Goal: Information Seeking & Learning: Learn about a topic

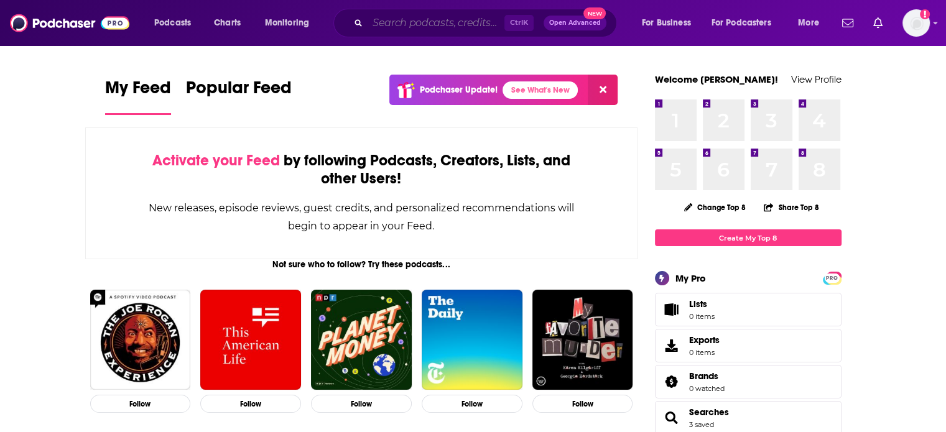
click at [444, 24] on input "Search podcasts, credits, & more..." at bounding box center [436, 23] width 137 height 20
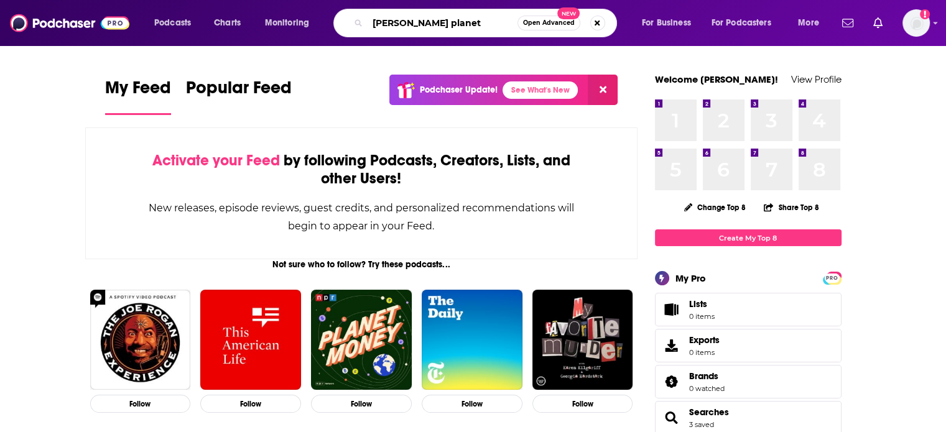
type input "[PERSON_NAME] planet"
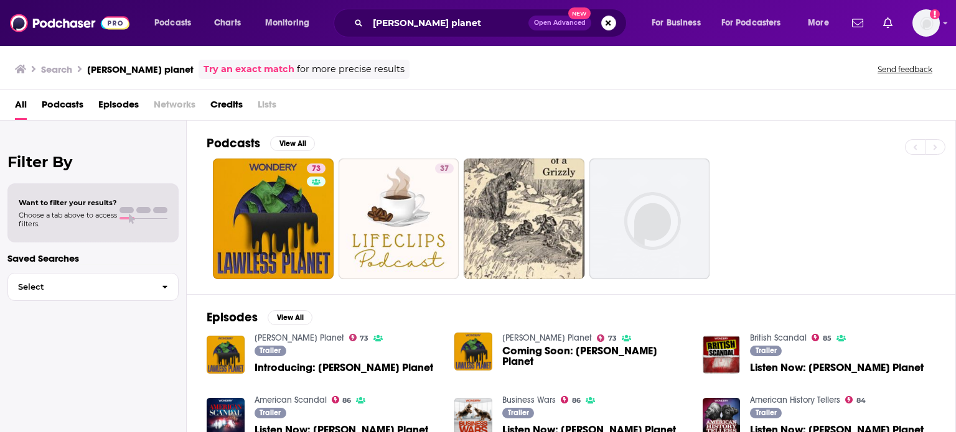
click at [295, 373] on div "Trailer Introducing: Lawless Planet" at bounding box center [343, 361] width 179 height 31
click at [295, 369] on span "Introducing: [PERSON_NAME] Planet" at bounding box center [343, 368] width 179 height 11
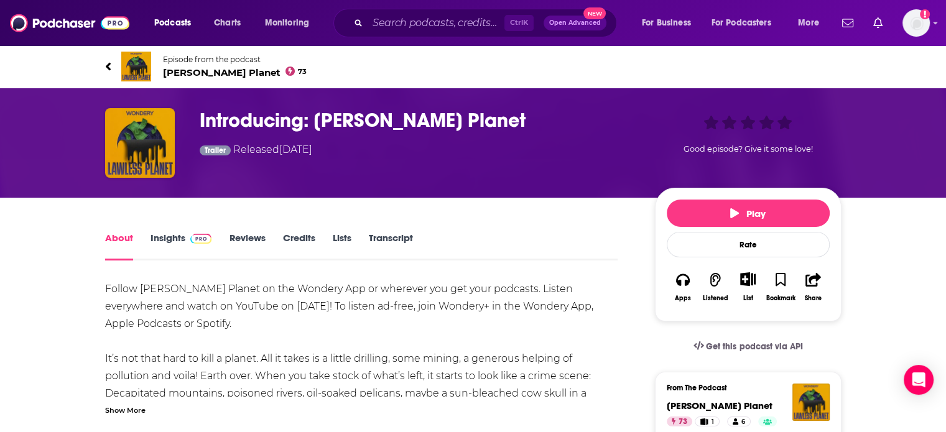
click at [152, 238] on link "Insights" at bounding box center [182, 246] width 62 height 29
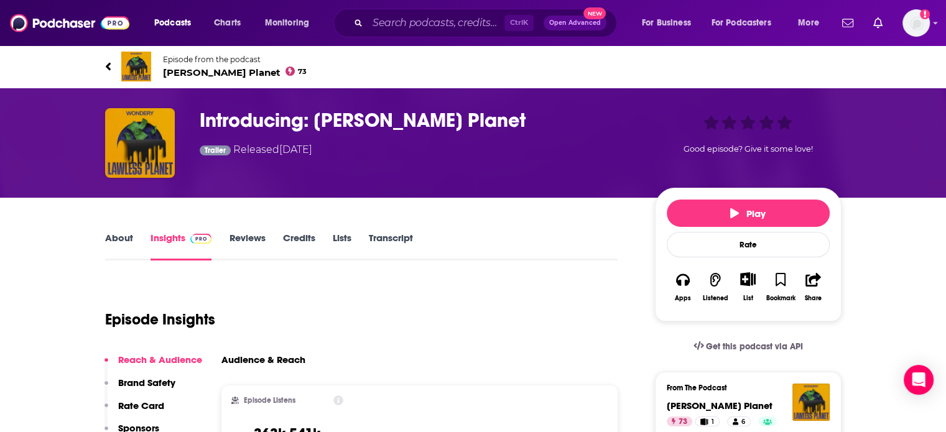
click at [396, 243] on link "Transcript" at bounding box center [390, 246] width 44 height 29
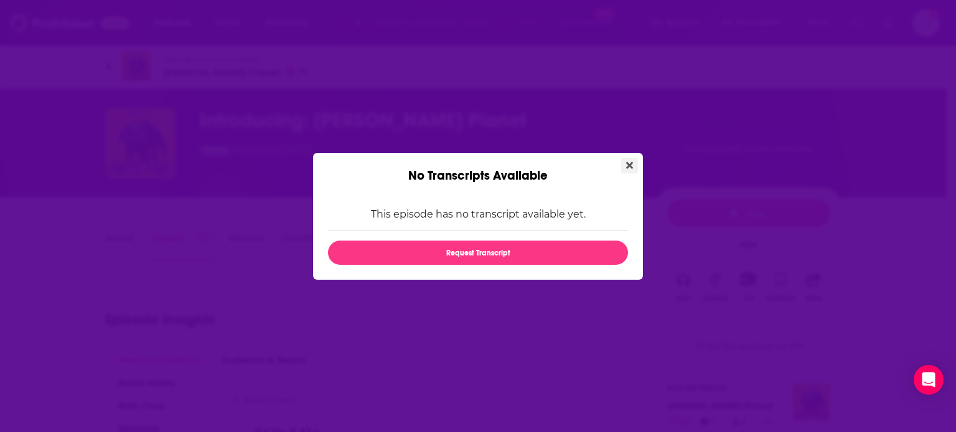
click at [630, 165] on icon "Close" at bounding box center [629, 165] width 7 height 7
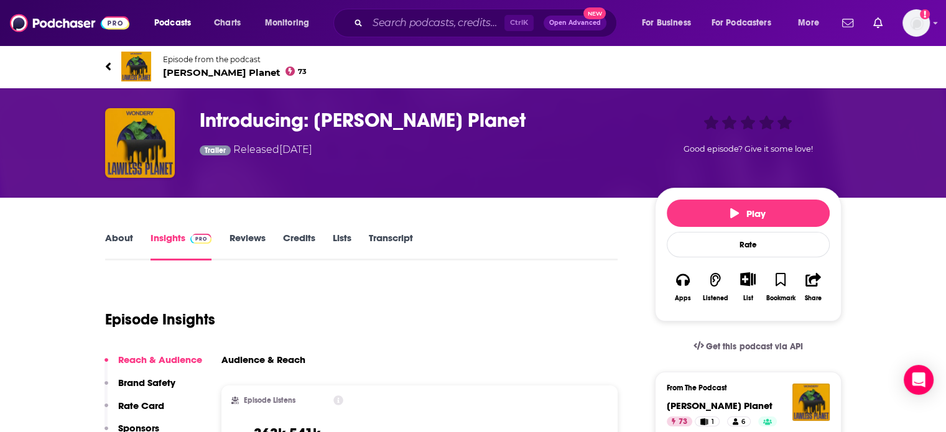
click at [117, 241] on link "About" at bounding box center [119, 246] width 28 height 29
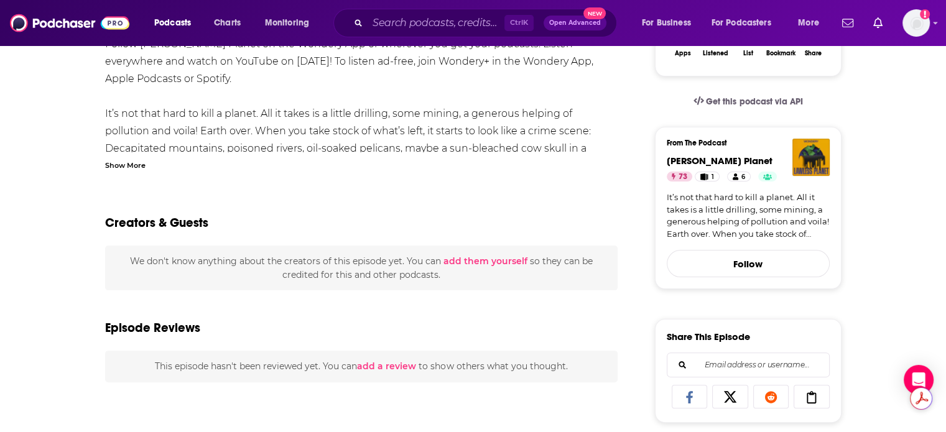
scroll to position [249, 0]
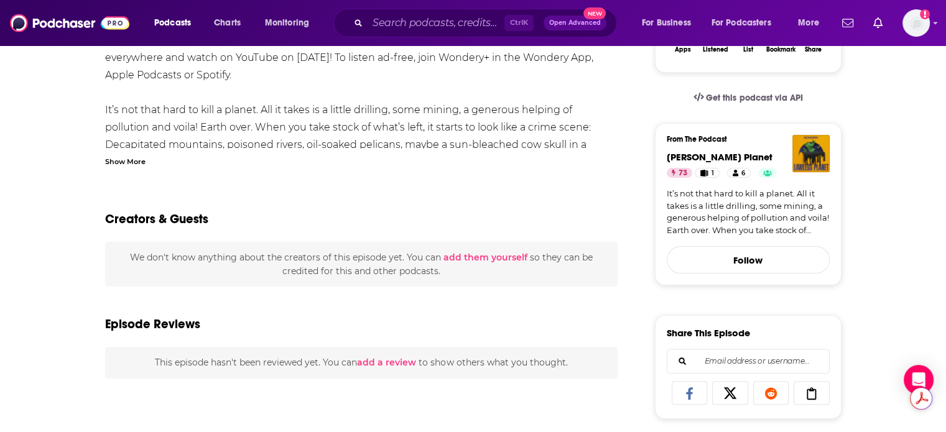
click at [136, 164] on div "Show More" at bounding box center [125, 161] width 40 height 12
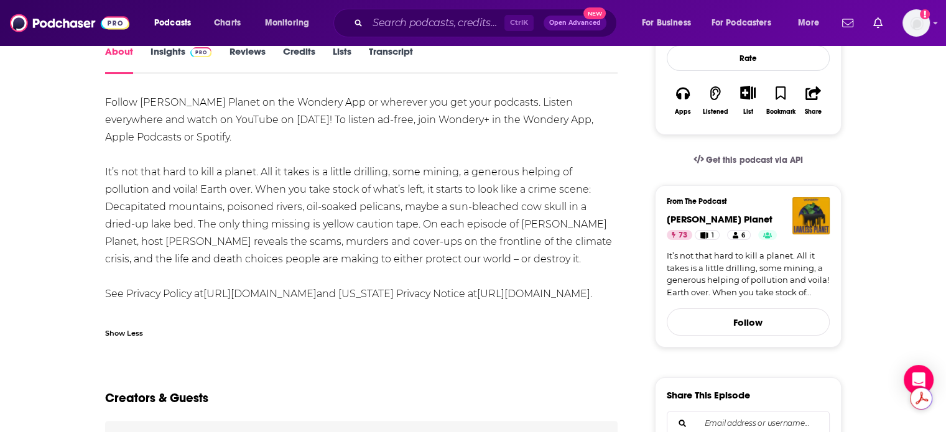
scroll to position [0, 0]
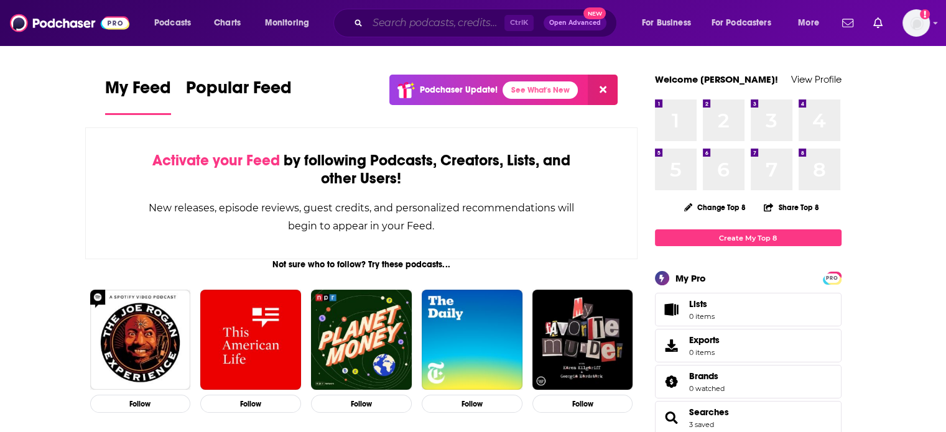
click at [399, 21] on input "Search podcasts, credits, & more..." at bounding box center [436, 23] width 137 height 20
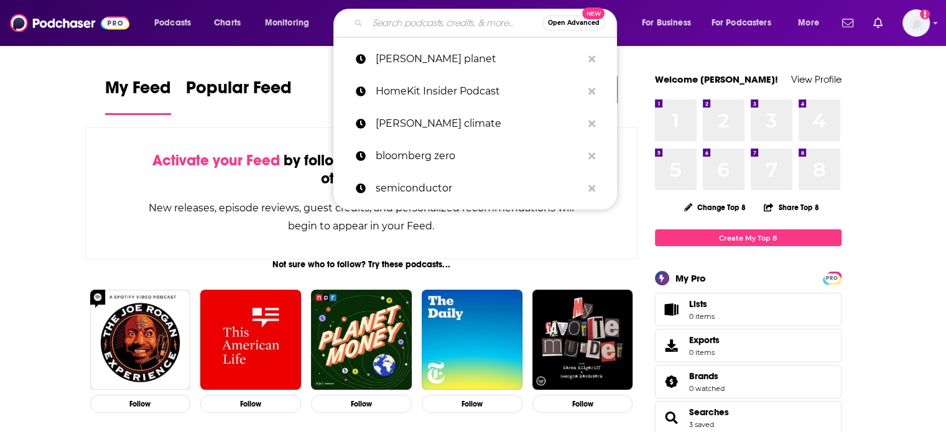
click at [399, 21] on input "Search podcasts, credits, & more..." at bounding box center [455, 23] width 175 height 20
click at [408, 63] on p "[PERSON_NAME] planet" at bounding box center [479, 59] width 207 height 32
type input "[PERSON_NAME] planet"
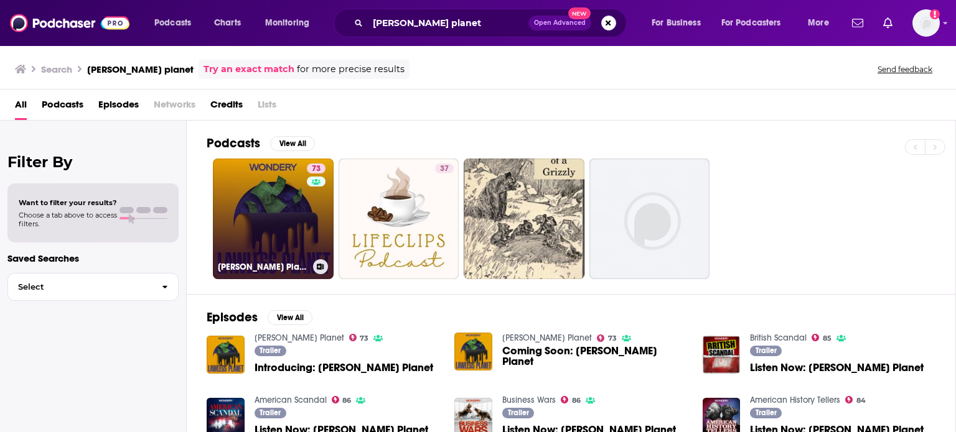
click at [250, 209] on link "73 [PERSON_NAME] Planet" at bounding box center [273, 219] width 121 height 121
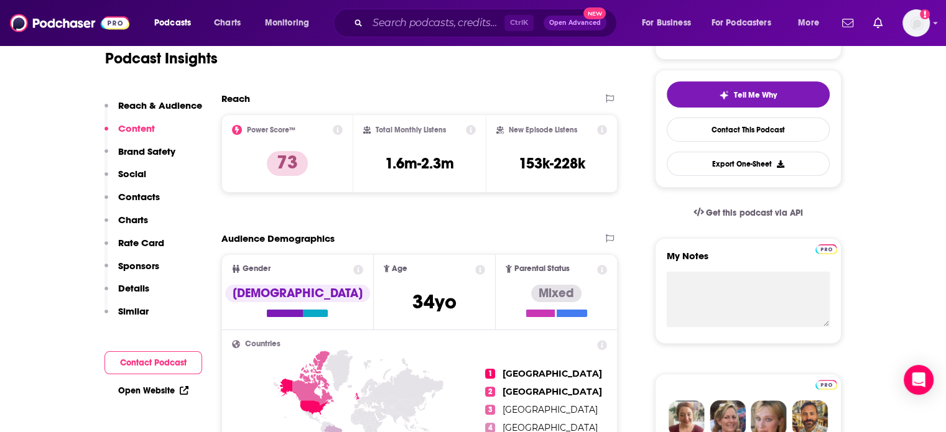
scroll to position [124, 0]
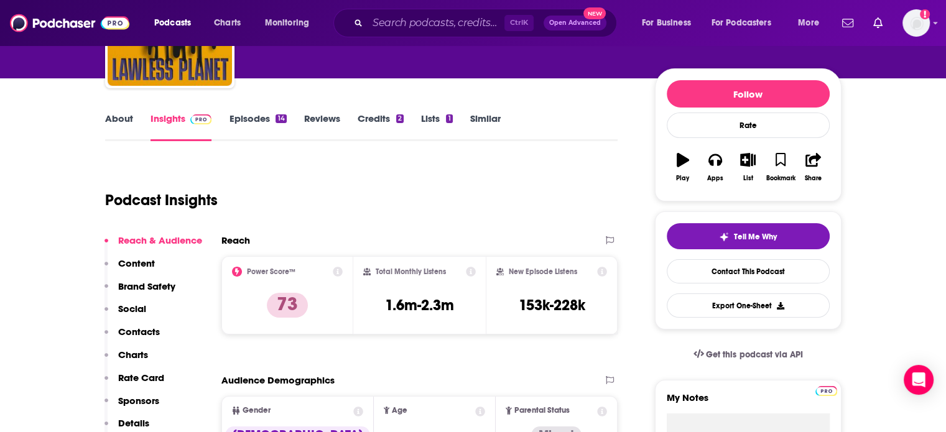
click at [116, 136] on link "About" at bounding box center [119, 127] width 28 height 29
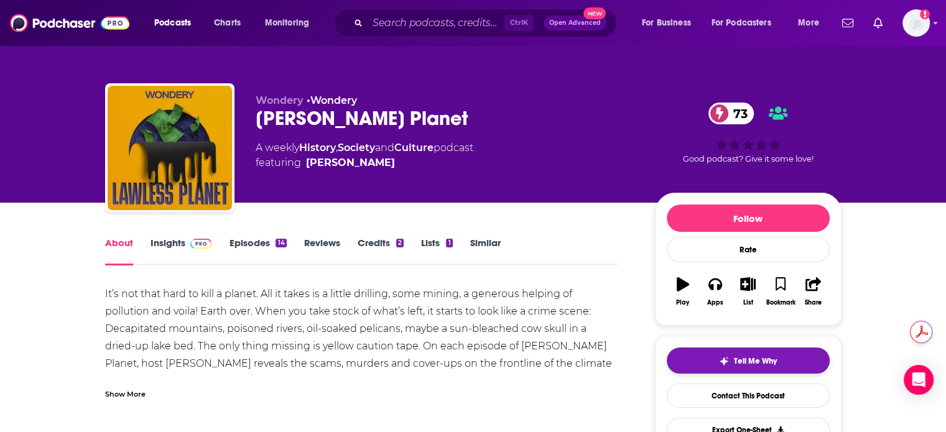
click at [744, 359] on span "Tell Me Why" at bounding box center [755, 362] width 43 height 10
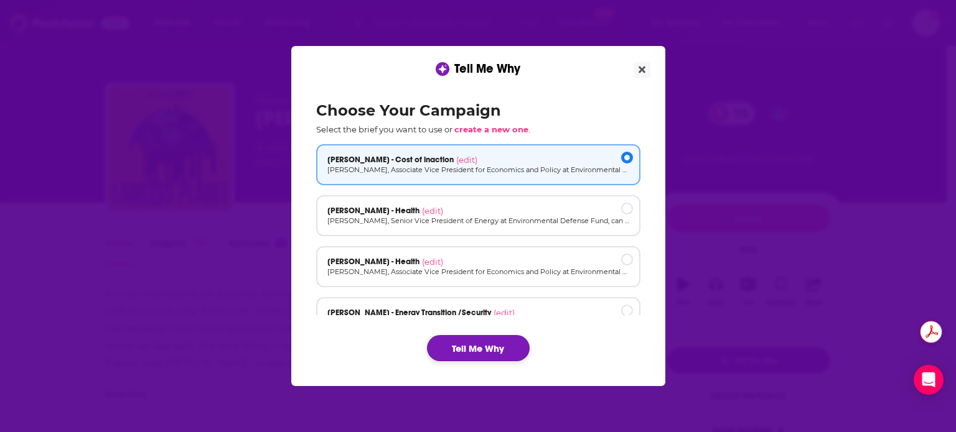
click at [501, 347] on button "Tell Me Why" at bounding box center [478, 348] width 103 height 26
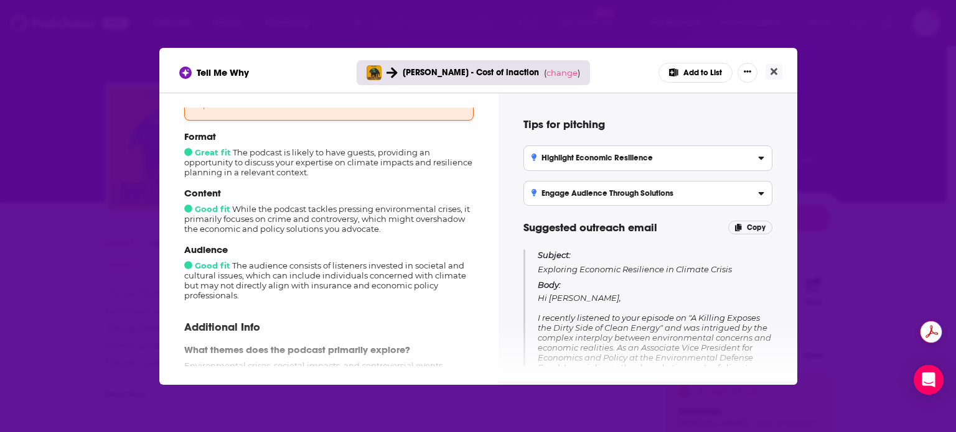
scroll to position [187, 0]
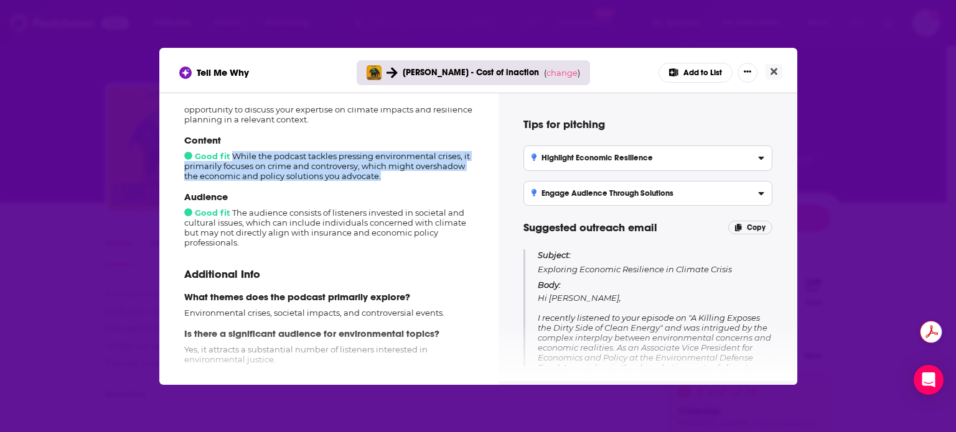
drag, startPoint x: 234, startPoint y: 159, endPoint x: 406, endPoint y: 179, distance: 173.0
click at [406, 179] on div "Content Good fit While the podcast tackles pressing environmental crises, it pr…" at bounding box center [328, 157] width 289 height 47
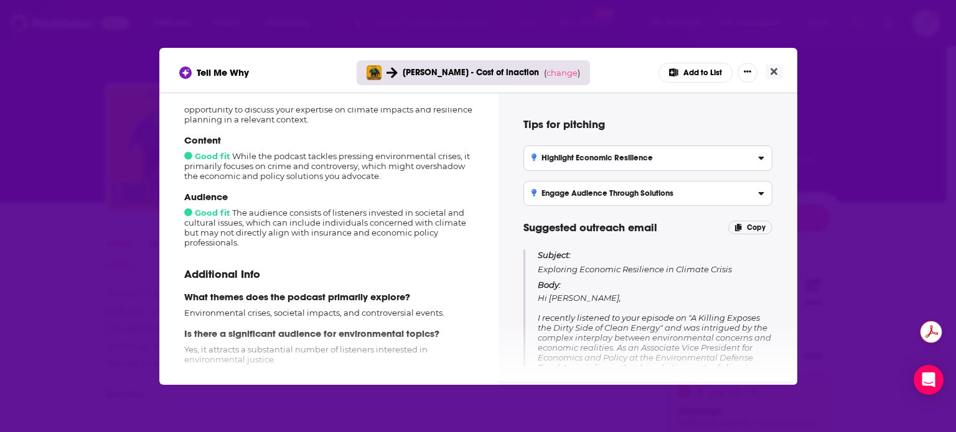
click at [404, 202] on p "Audience" at bounding box center [328, 197] width 289 height 12
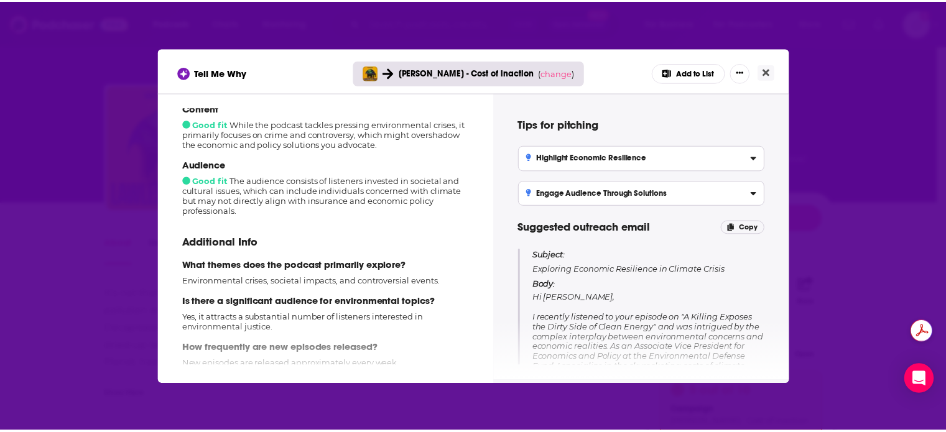
scroll to position [235, 0]
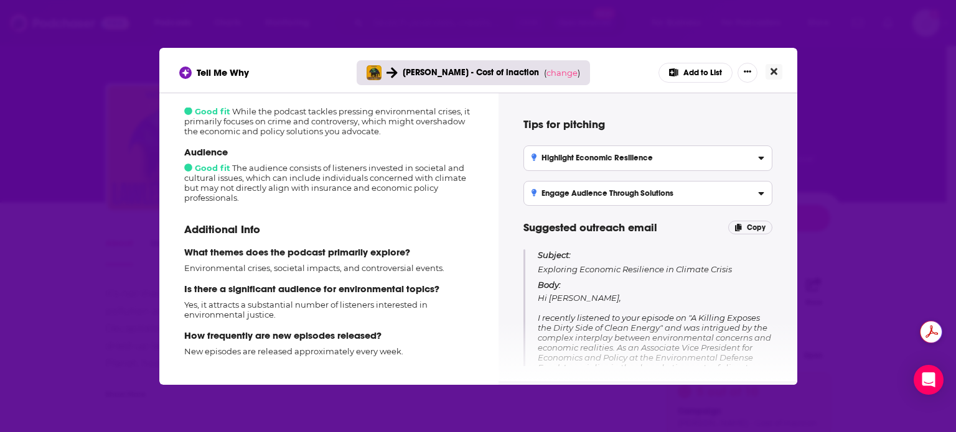
click at [777, 69] on icon "Close" at bounding box center [773, 71] width 7 height 7
